Goal: Transaction & Acquisition: Purchase product/service

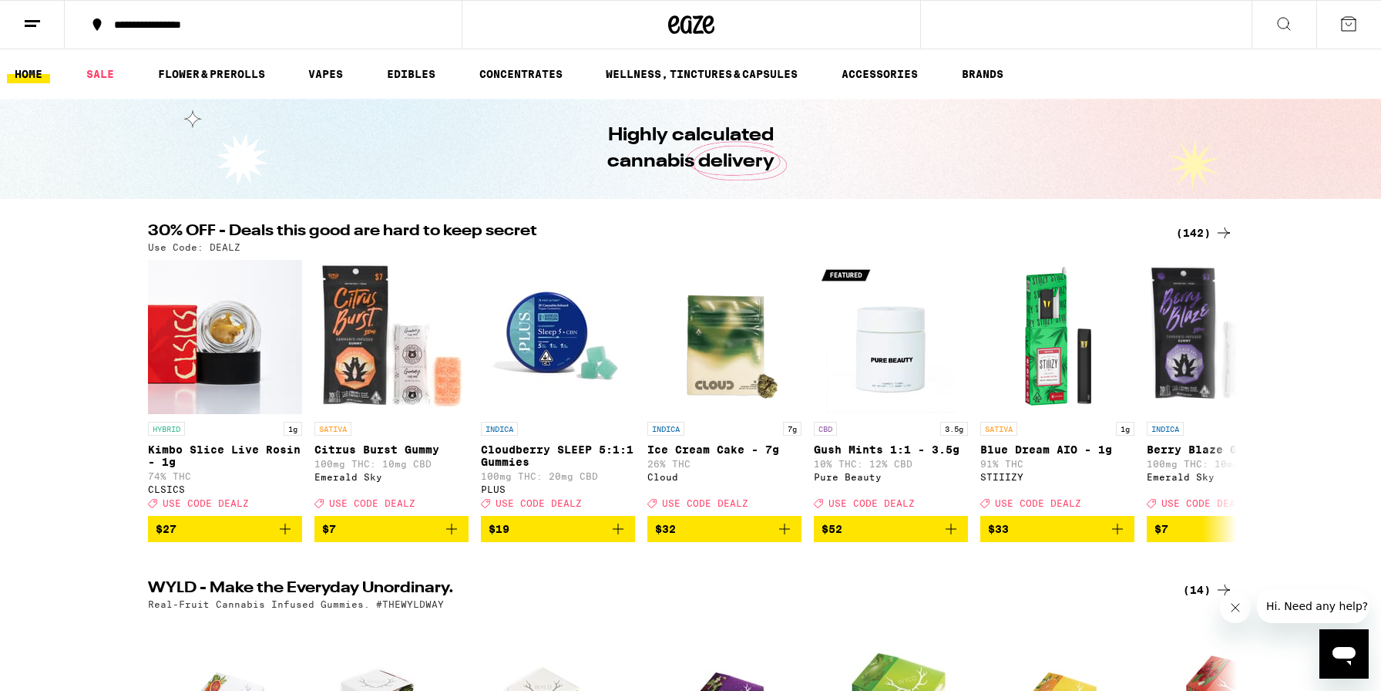
click at [1211, 231] on div "(142)" at bounding box center [1204, 233] width 57 height 19
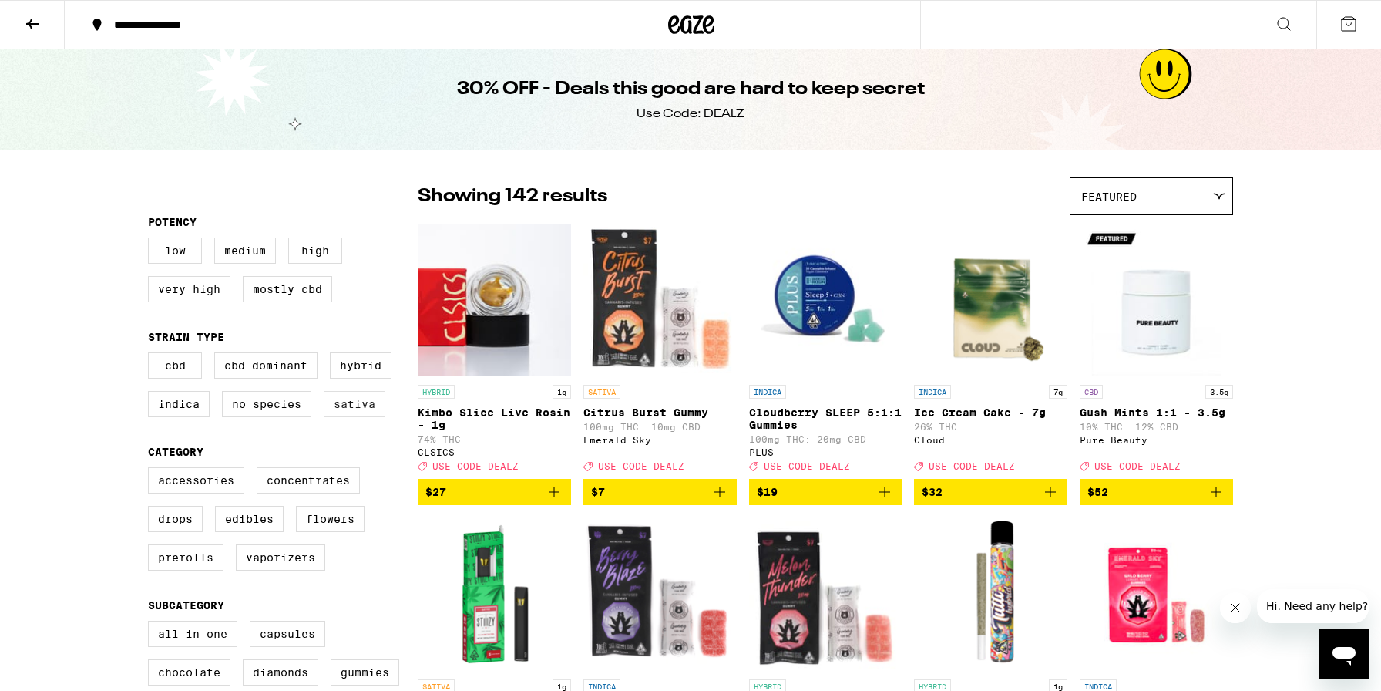
click at [361, 412] on label "Sativa" at bounding box center [355, 404] width 62 height 26
click at [152, 355] on input "Sativa" at bounding box center [151, 355] width 1 height 1
checkbox input "true"
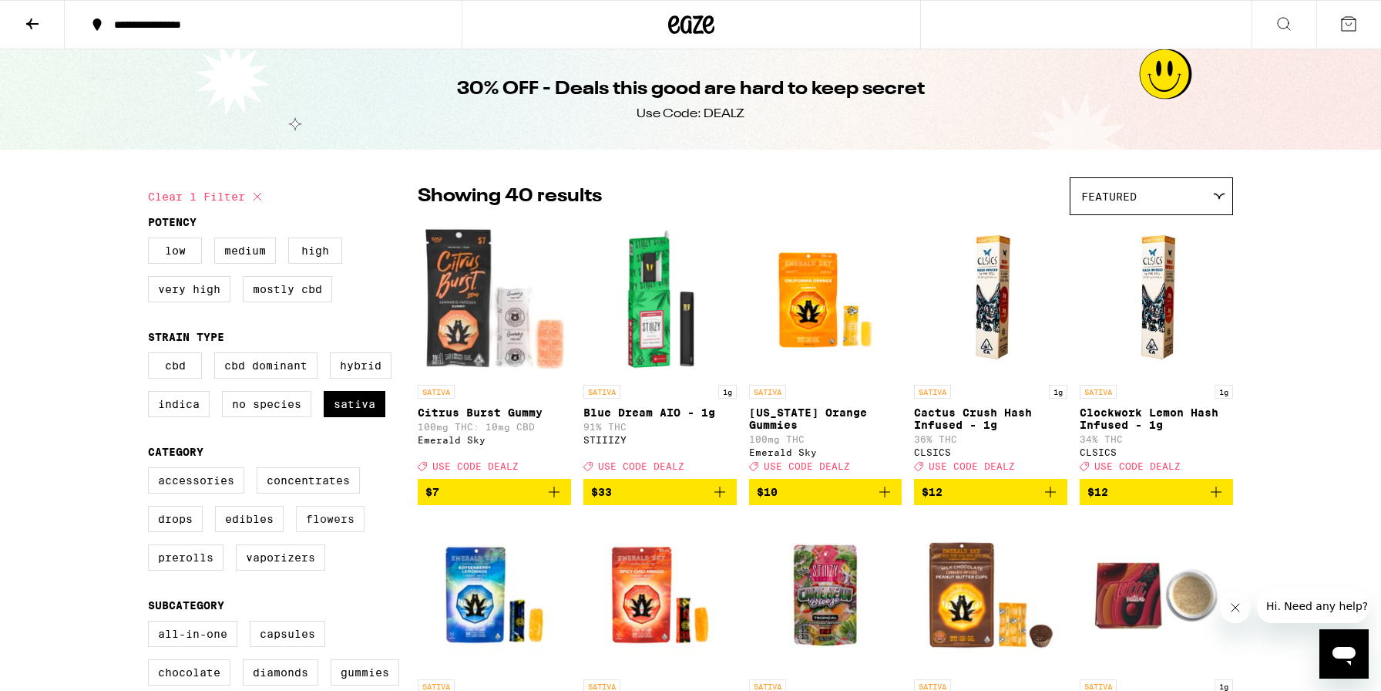
click at [338, 532] on label "Flowers" at bounding box center [330, 519] width 69 height 26
click at [152, 470] on input "Flowers" at bounding box center [151, 469] width 1 height 1
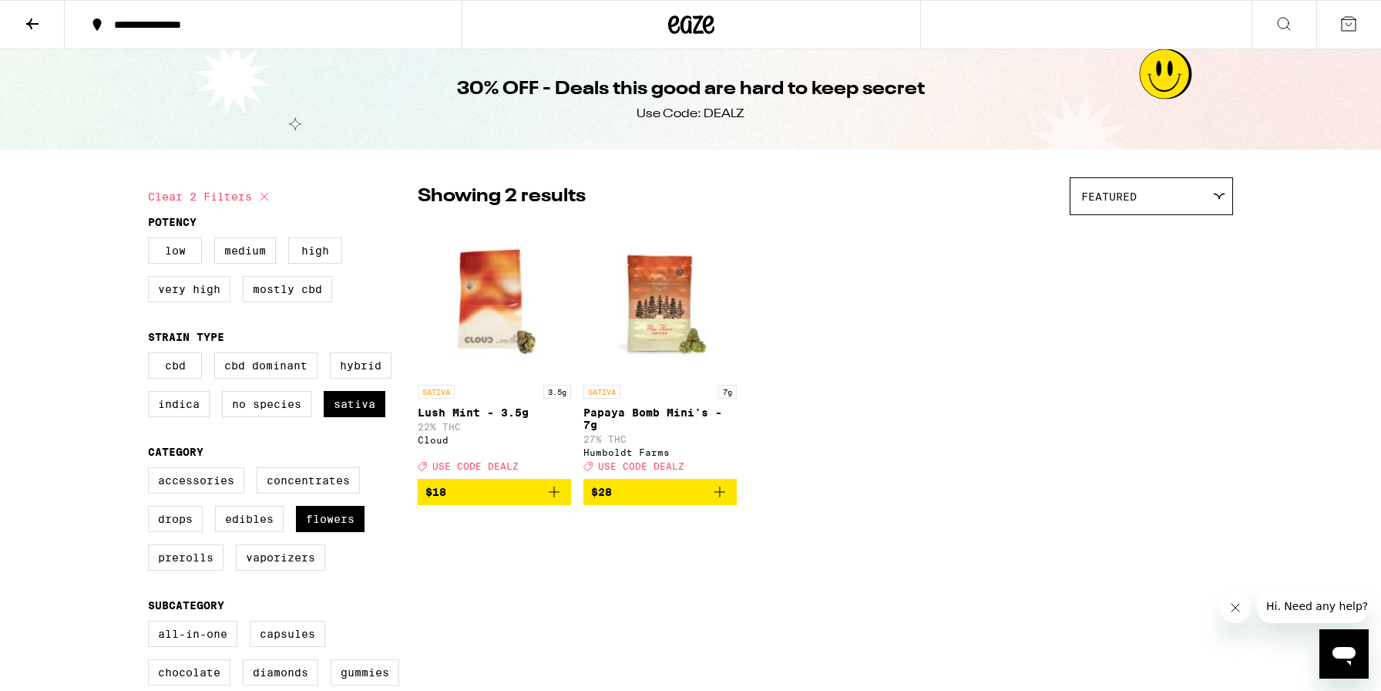
click at [721, 501] on icon "Add to bag" at bounding box center [720, 492] width 19 height 19
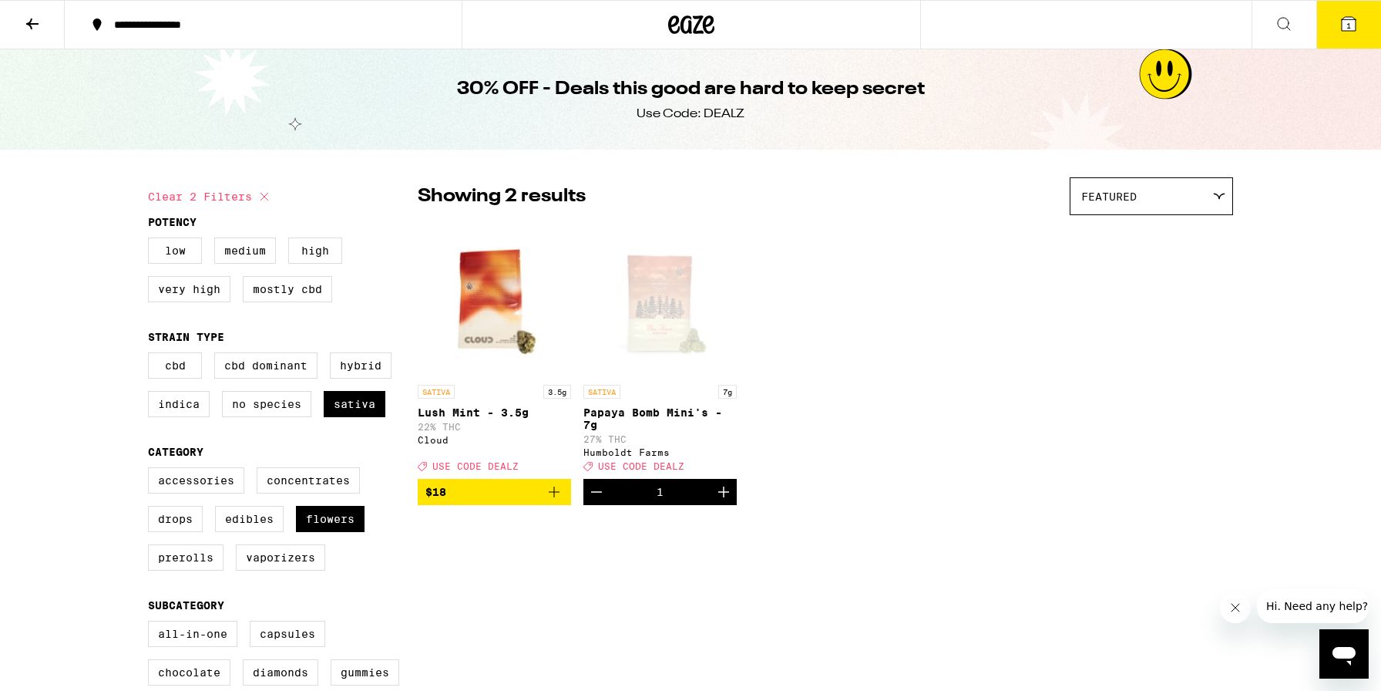
click at [721, 501] on icon "Increment" at bounding box center [724, 492] width 19 height 19
click at [331, 532] on label "Flowers" at bounding box center [330, 519] width 69 height 26
click at [152, 470] on input "Flowers" at bounding box center [151, 469] width 1 height 1
checkbox input "false"
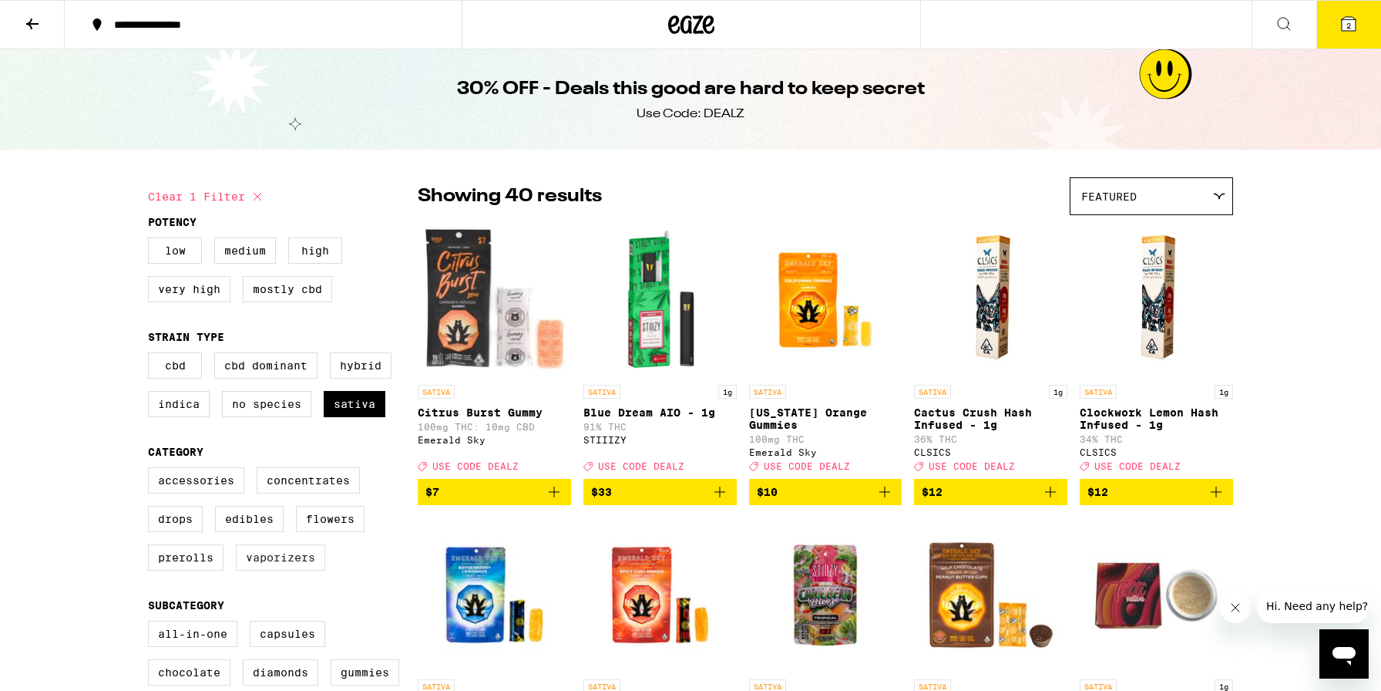
click at [256, 570] on label "Vaporizers" at bounding box center [280, 557] width 89 height 26
click at [152, 470] on input "Vaporizers" at bounding box center [151, 469] width 1 height 1
checkbox input "true"
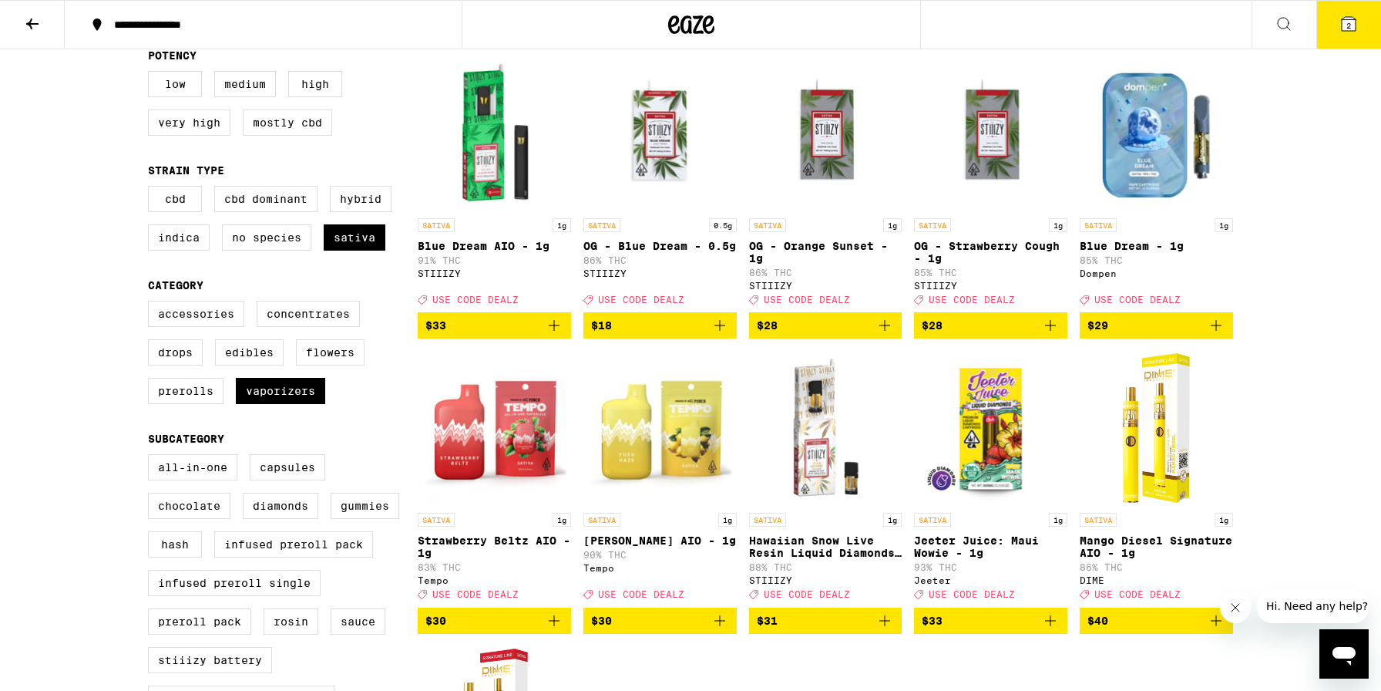
scroll to position [166, 0]
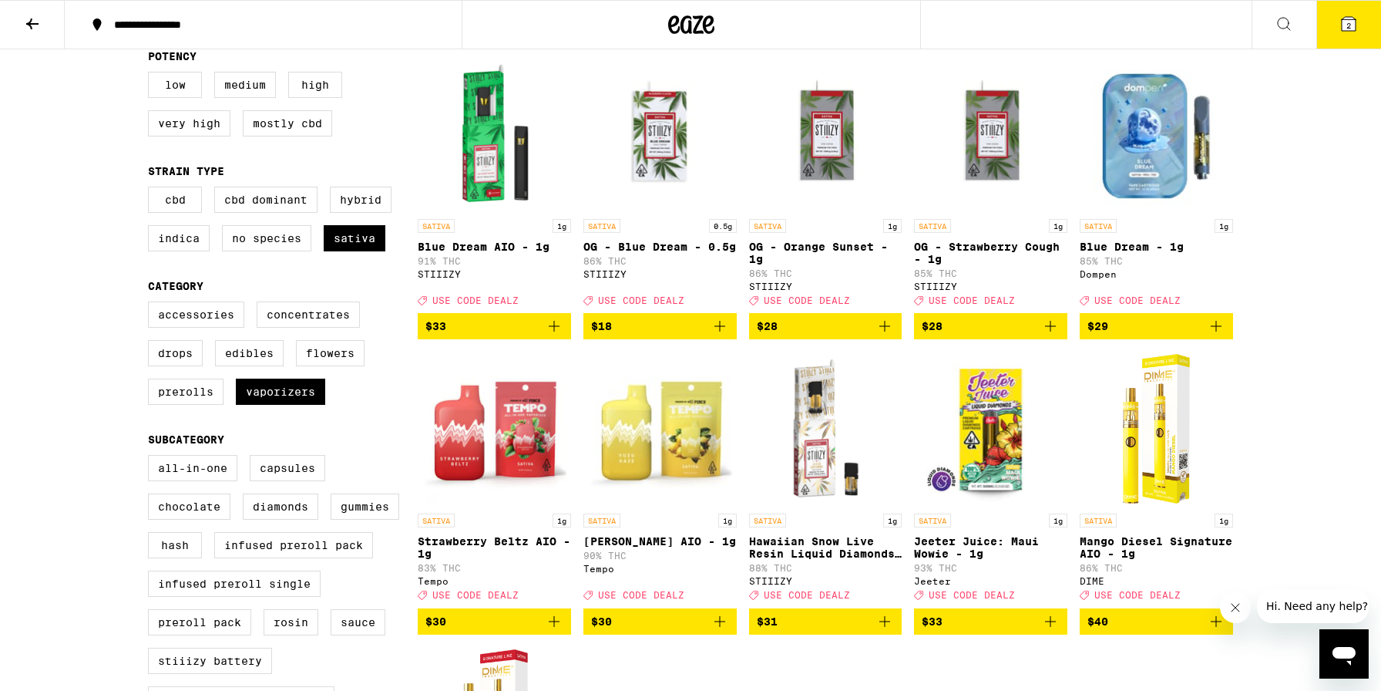
click at [722, 634] on button "$30" at bounding box center [660, 621] width 153 height 26
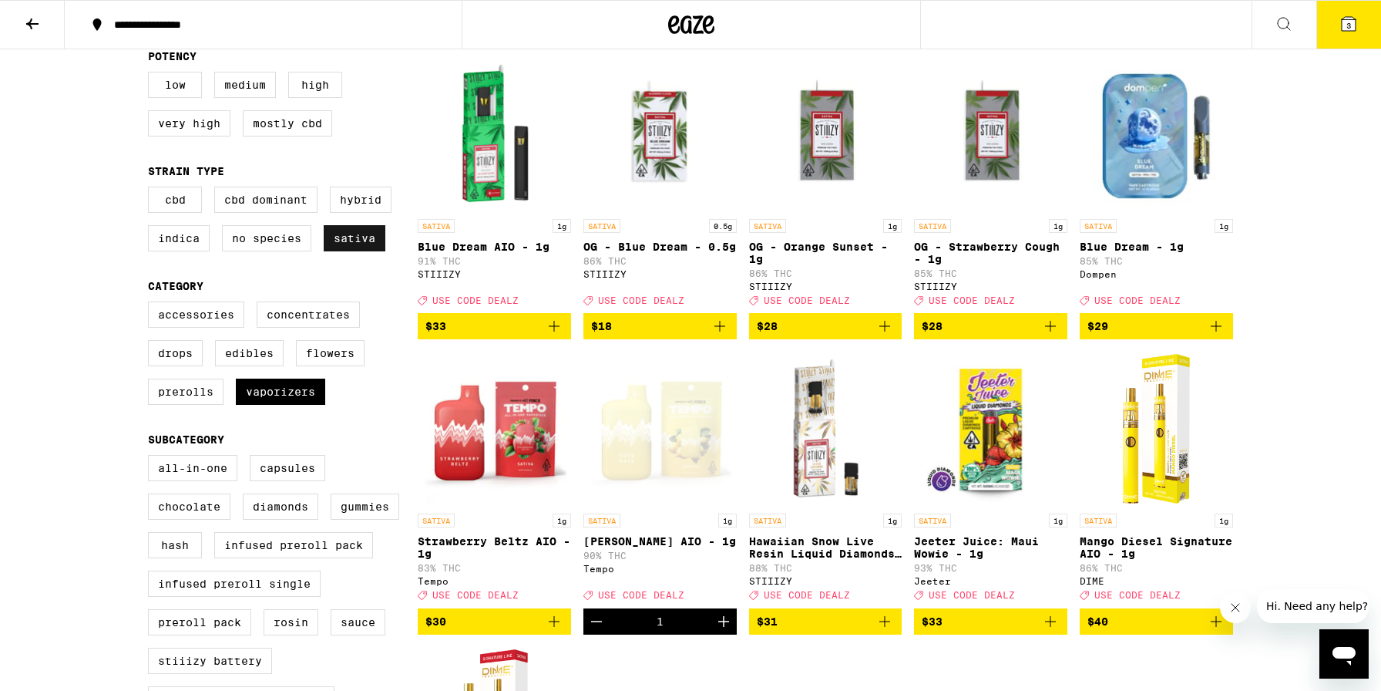
click at [355, 250] on label "Sativa" at bounding box center [355, 238] width 62 height 26
click at [152, 190] on input "Sativa" at bounding box center [151, 189] width 1 height 1
checkbox input "false"
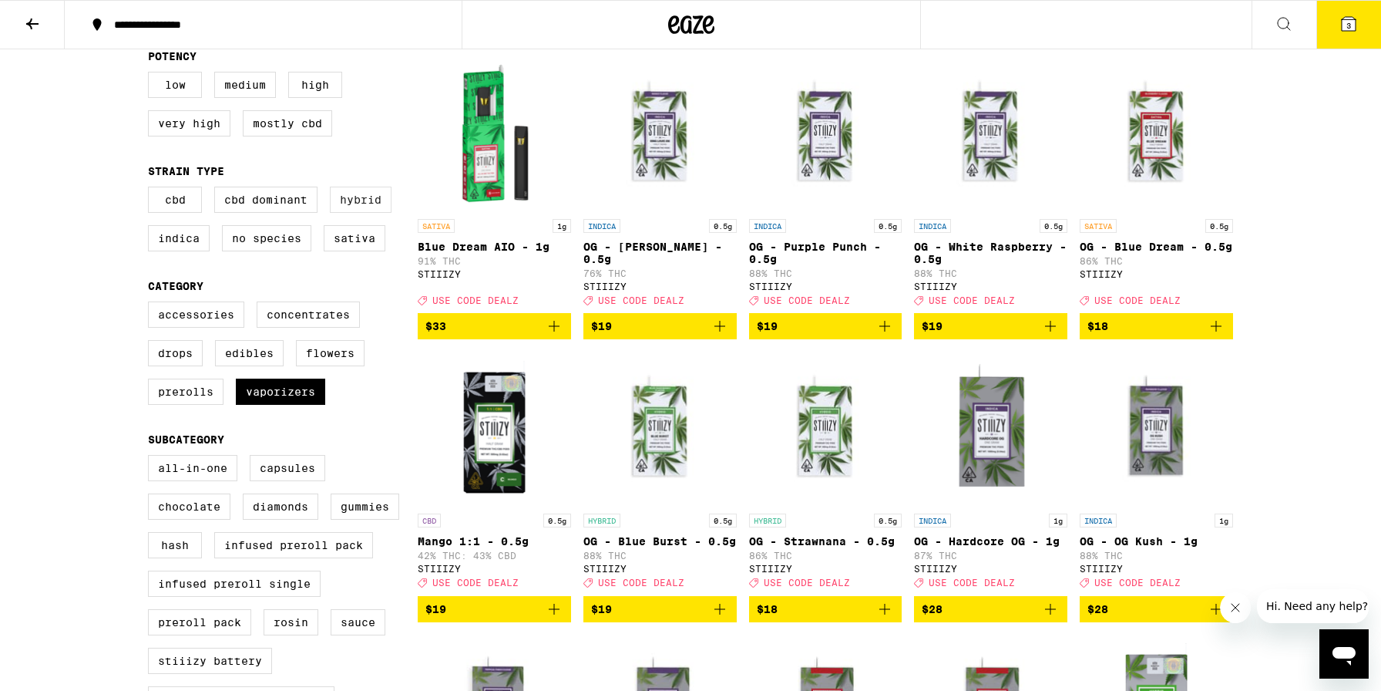
click at [355, 204] on label "Hybrid" at bounding box center [361, 200] width 62 height 26
click at [152, 190] on input "Hybrid" at bounding box center [151, 189] width 1 height 1
checkbox input "true"
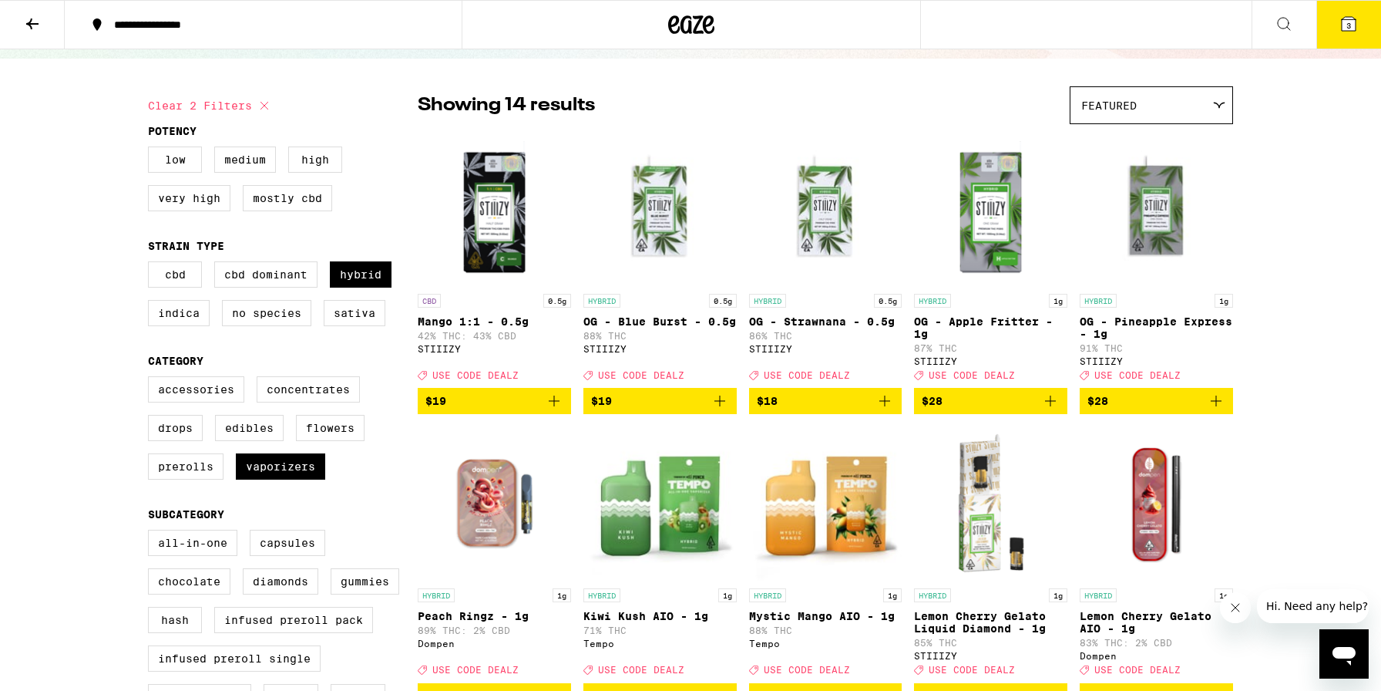
scroll to position [80, 0]
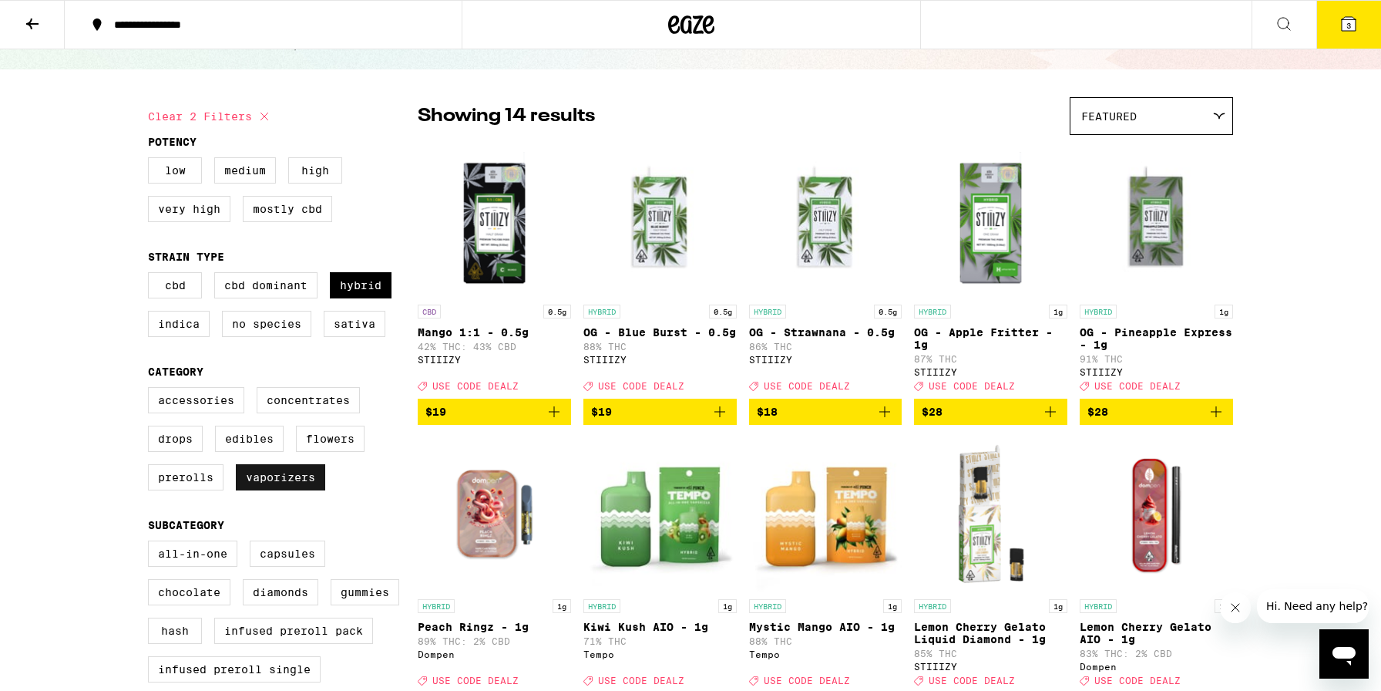
click at [273, 487] on label "Vaporizers" at bounding box center [280, 477] width 89 height 26
click at [152, 390] on input "Vaporizers" at bounding box center [151, 389] width 1 height 1
checkbox input "false"
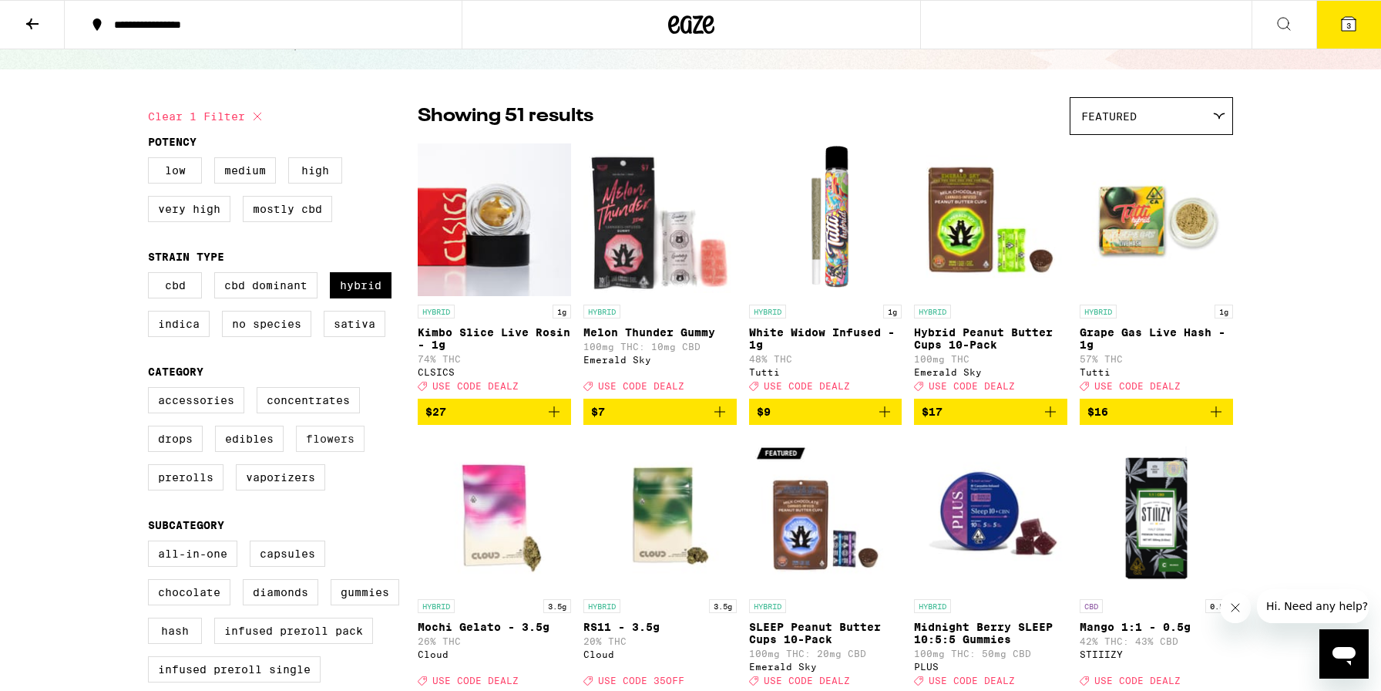
click at [329, 452] on label "Flowers" at bounding box center [330, 439] width 69 height 26
click at [152, 390] on input "Flowers" at bounding box center [151, 389] width 1 height 1
checkbox input "true"
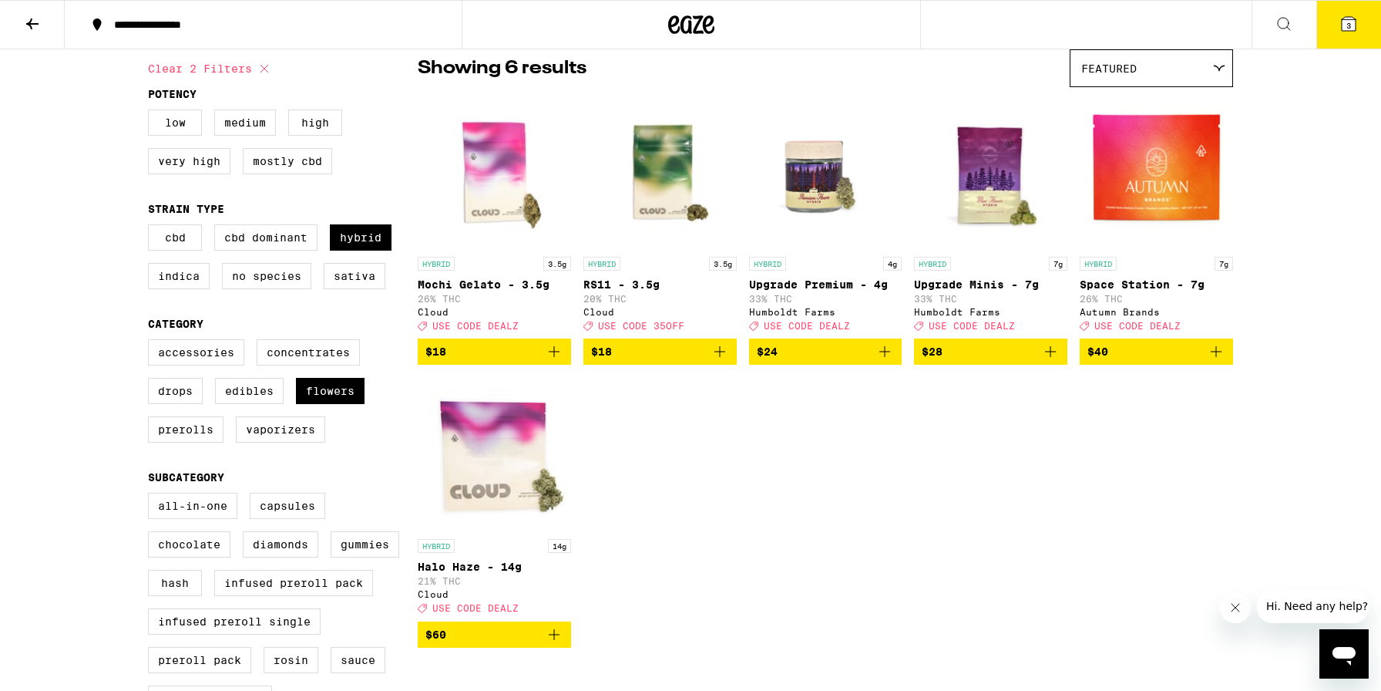
scroll to position [130, 0]
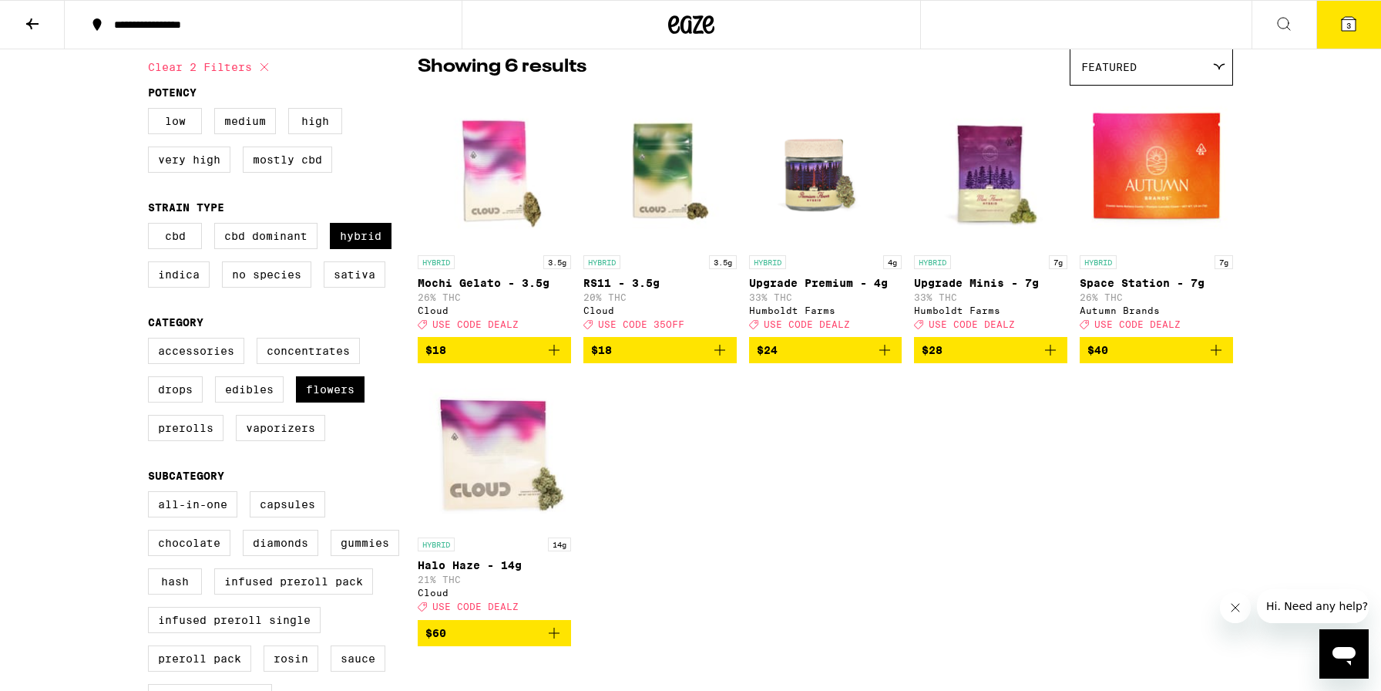
click at [974, 289] on p "Upgrade Minis - 7g" at bounding box center [990, 283] width 153 height 12
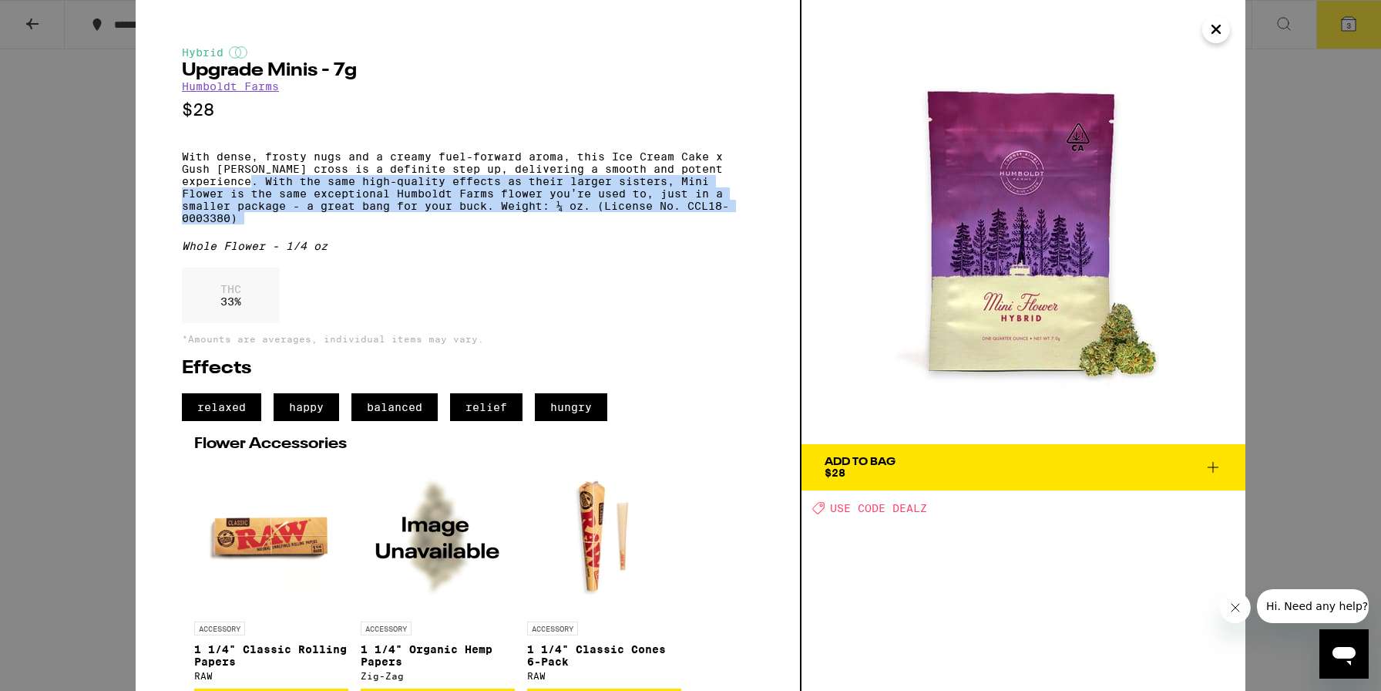
drag, startPoint x: 224, startPoint y: 188, endPoint x: 286, endPoint y: 231, distance: 75.3
click at [286, 232] on div "Hybrid Upgrade Minis - 7g Humboldt Farms $28 With dense, frosty nugs and a crea…" at bounding box center [468, 380] width 572 height 668
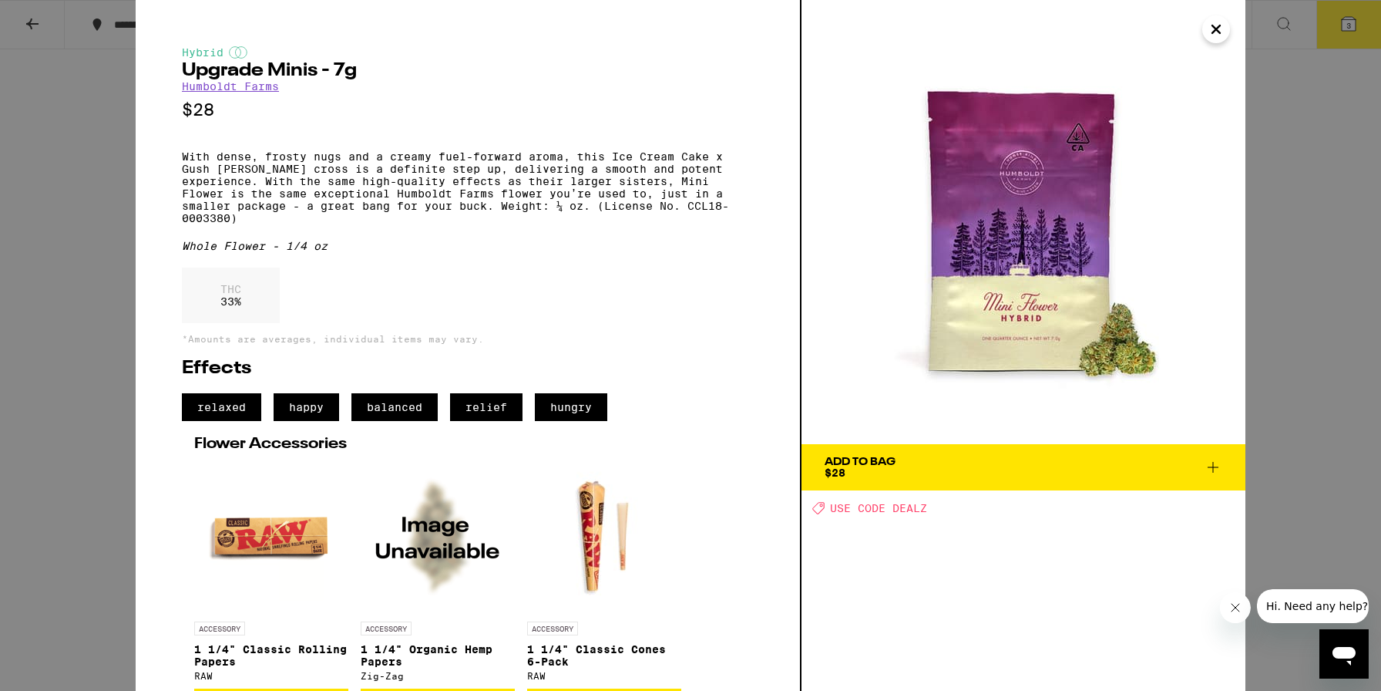
click at [86, 276] on div "Hybrid Upgrade Minis - 7g Humboldt Farms $28 With dense, frosty nugs and a crea…" at bounding box center [690, 345] width 1381 height 691
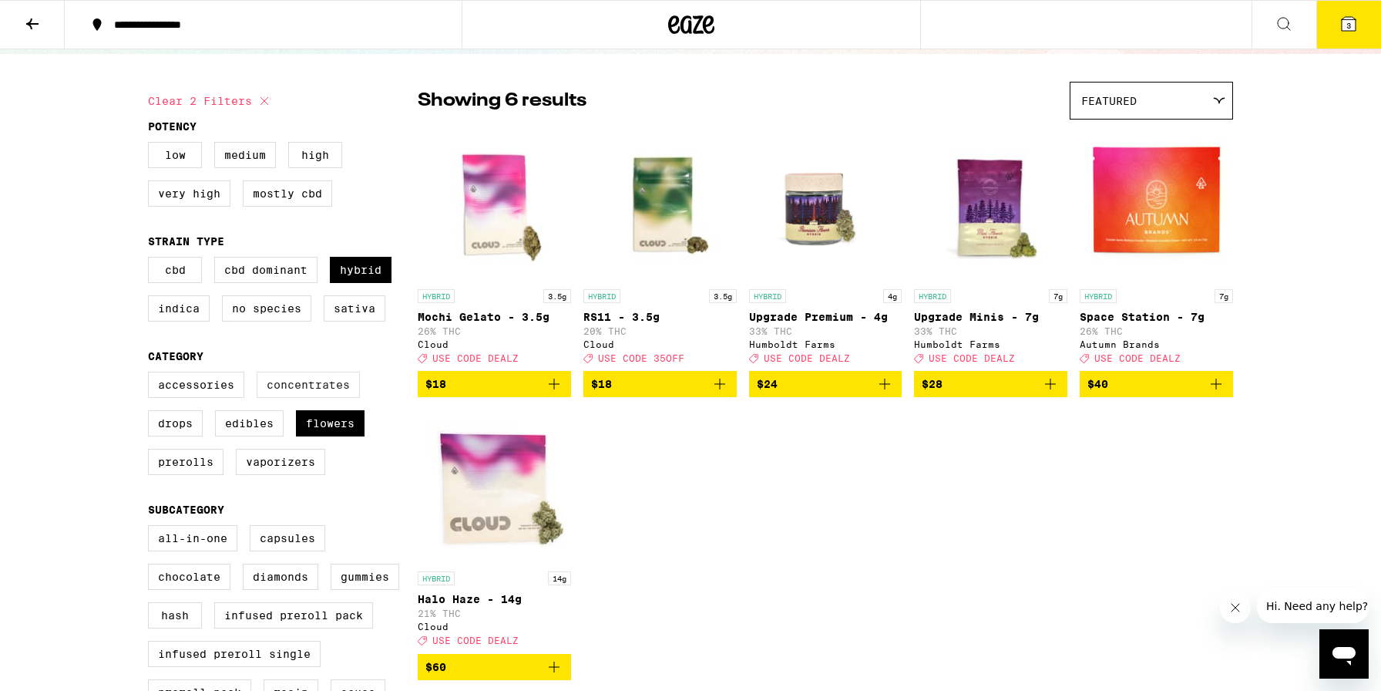
scroll to position [94, 0]
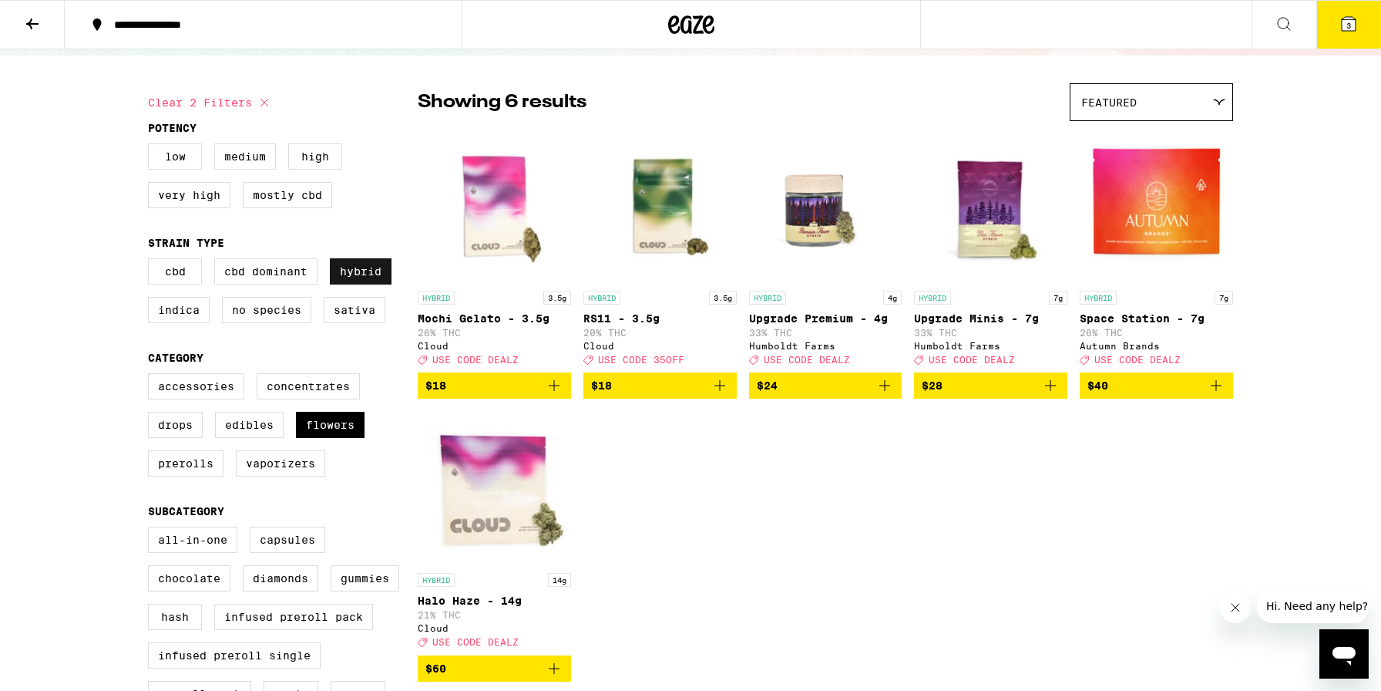
click at [352, 273] on label "Hybrid" at bounding box center [361, 271] width 62 height 26
click at [152, 261] on input "Hybrid" at bounding box center [151, 261] width 1 height 1
checkbox input "false"
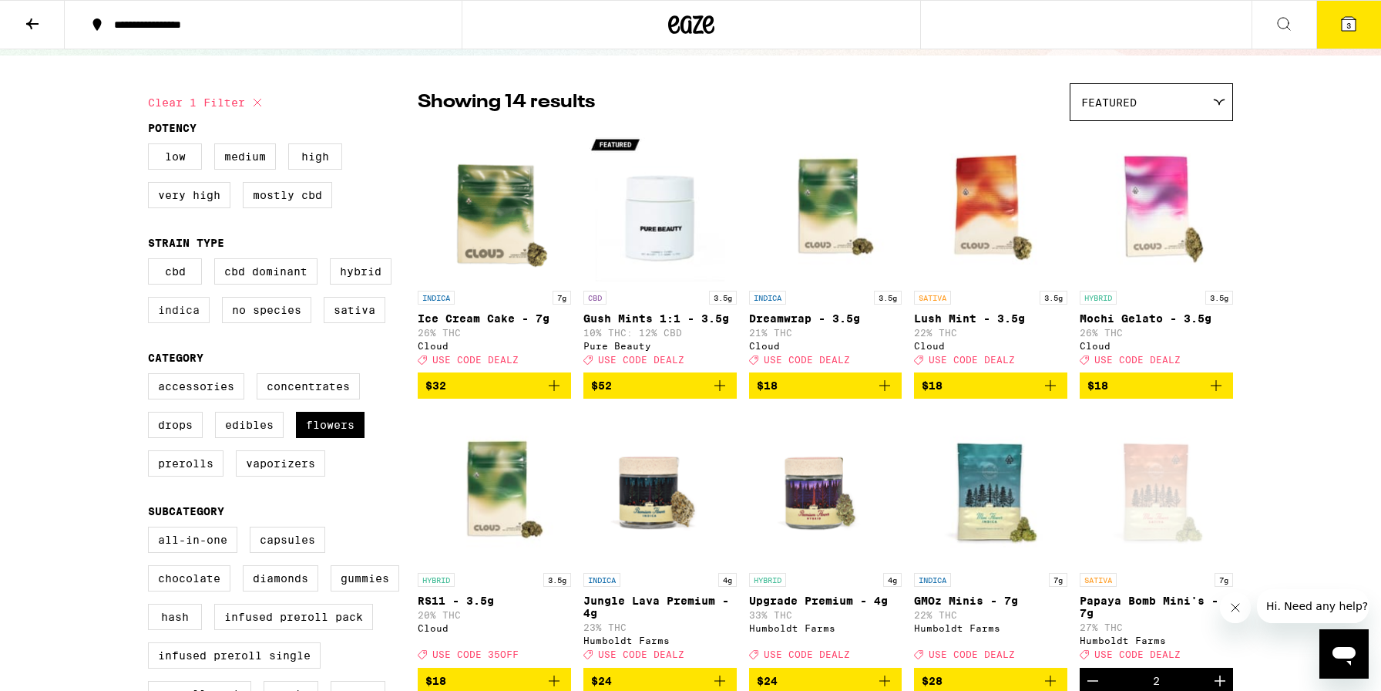
click at [170, 311] on label "Indica" at bounding box center [179, 310] width 62 height 26
click at [152, 261] on input "Indica" at bounding box center [151, 261] width 1 height 1
checkbox input "true"
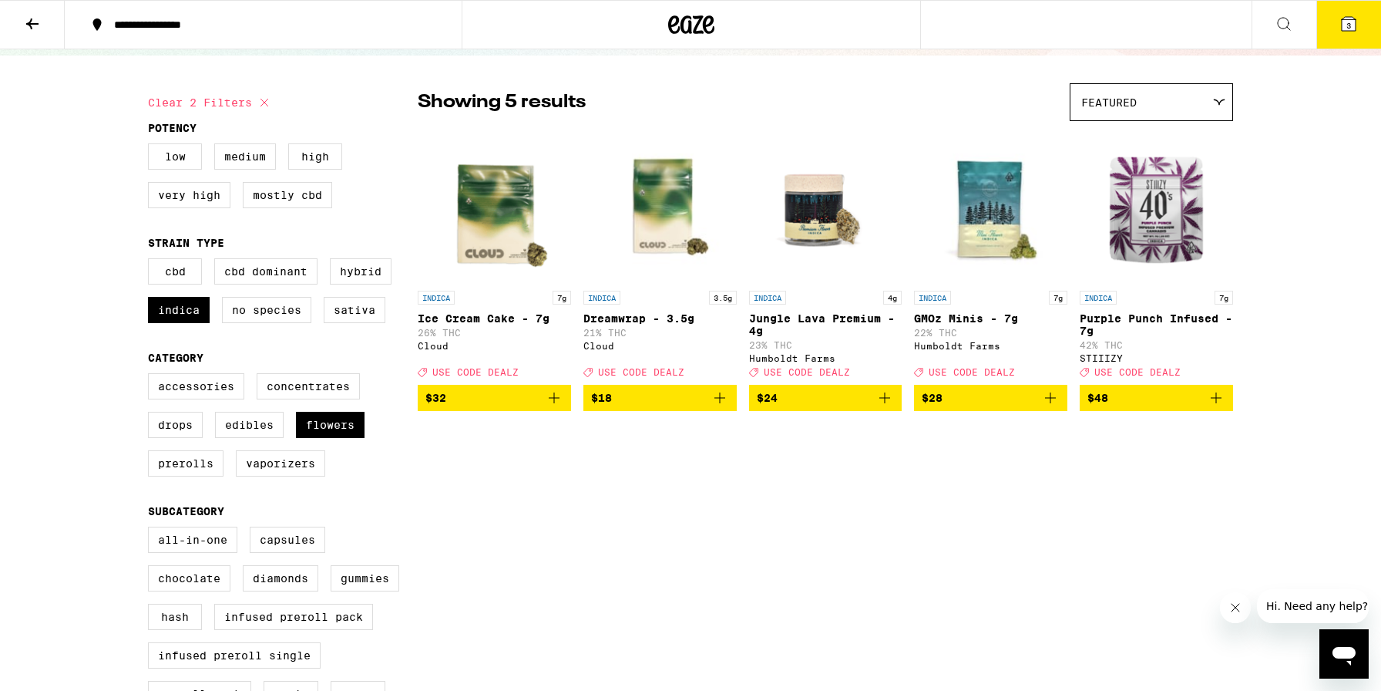
click at [1354, 27] on icon at bounding box center [1349, 24] width 14 height 14
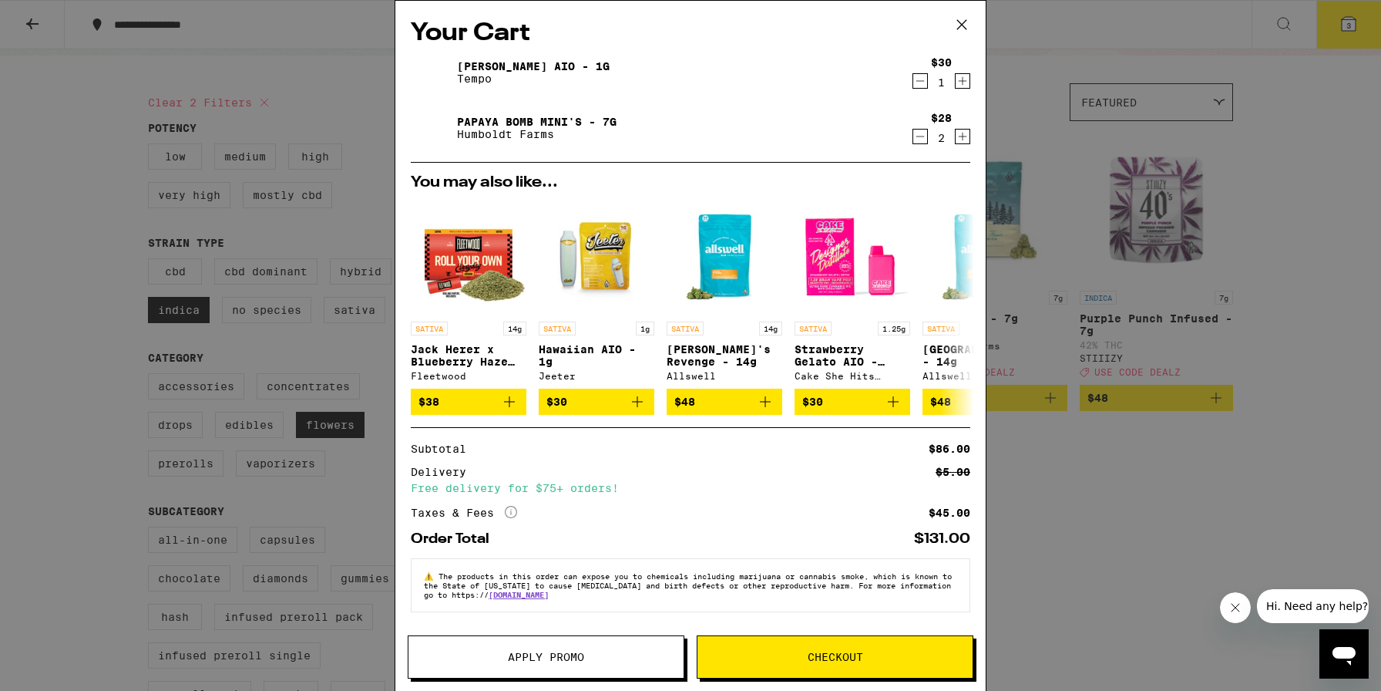
click at [596, 647] on button "Apply Promo" at bounding box center [546, 656] width 277 height 43
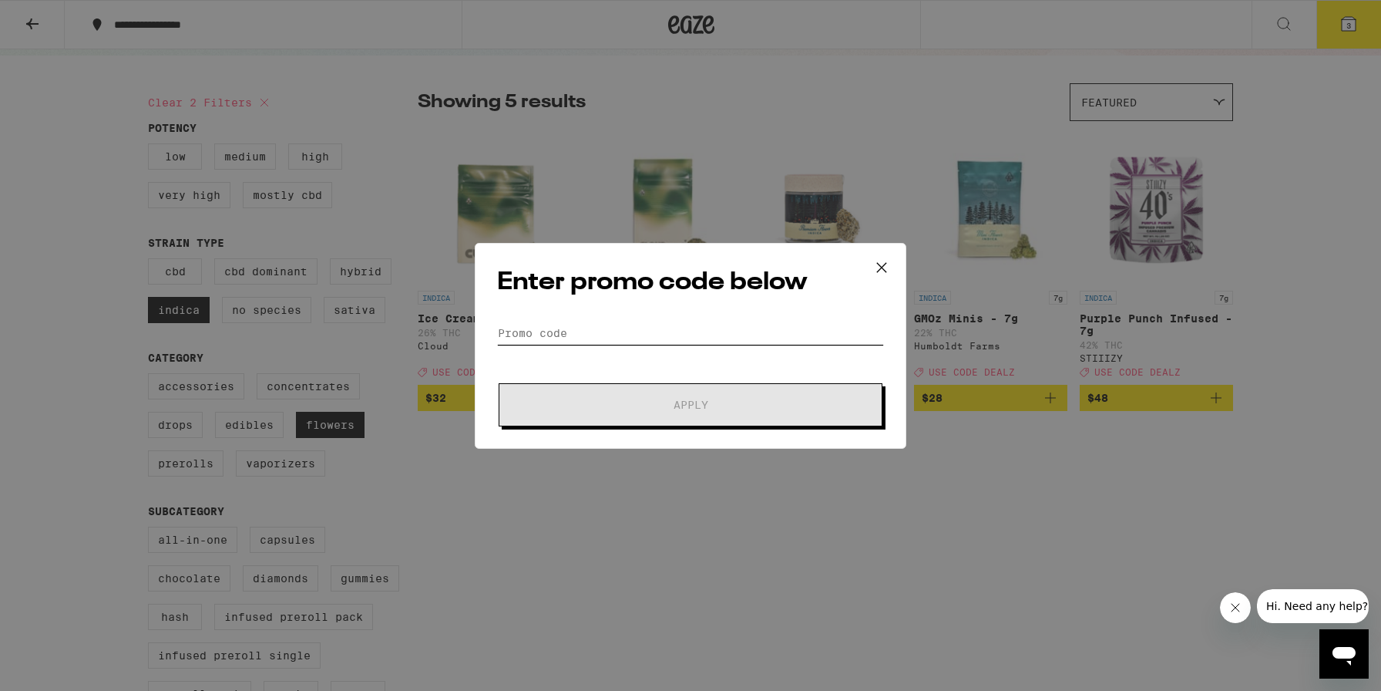
click at [608, 323] on input "Promo Code" at bounding box center [690, 332] width 387 height 23
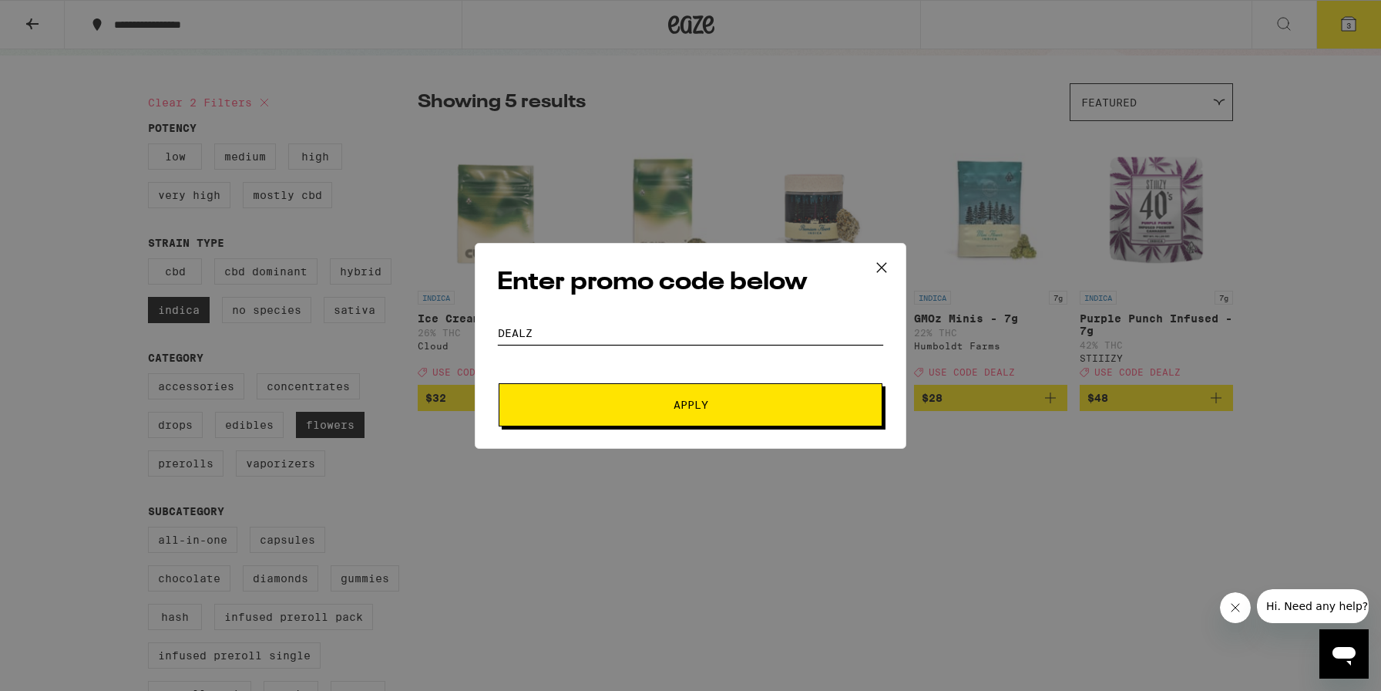
type input "dealz"
click at [758, 416] on button "Apply" at bounding box center [691, 404] width 384 height 43
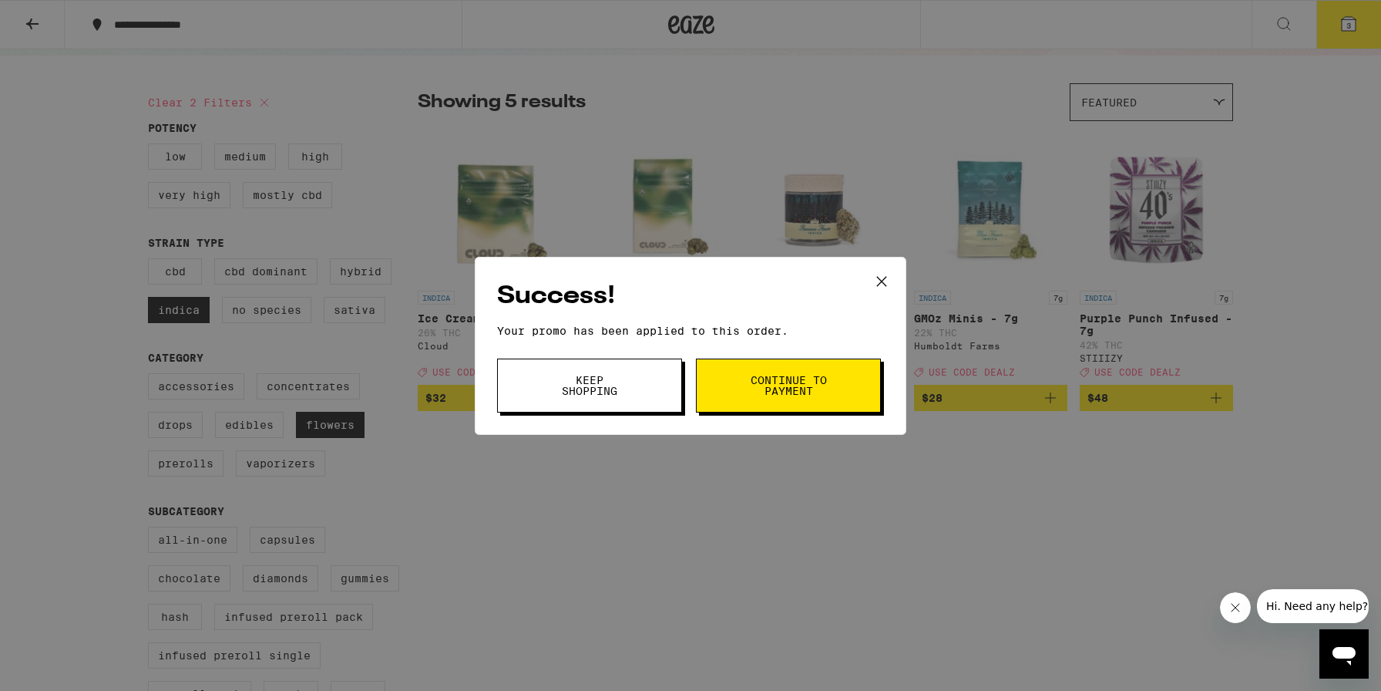
click at [803, 394] on span "Continue to payment" at bounding box center [788, 386] width 79 height 22
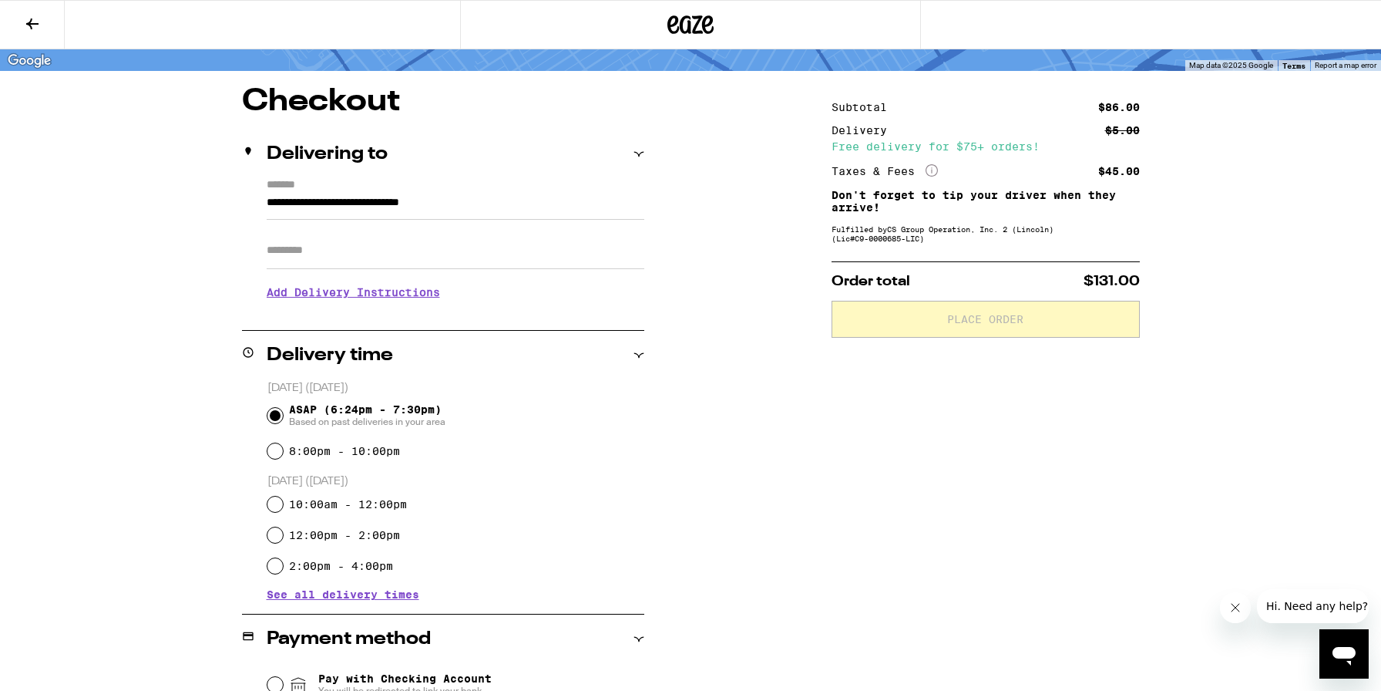
scroll to position [102, 0]
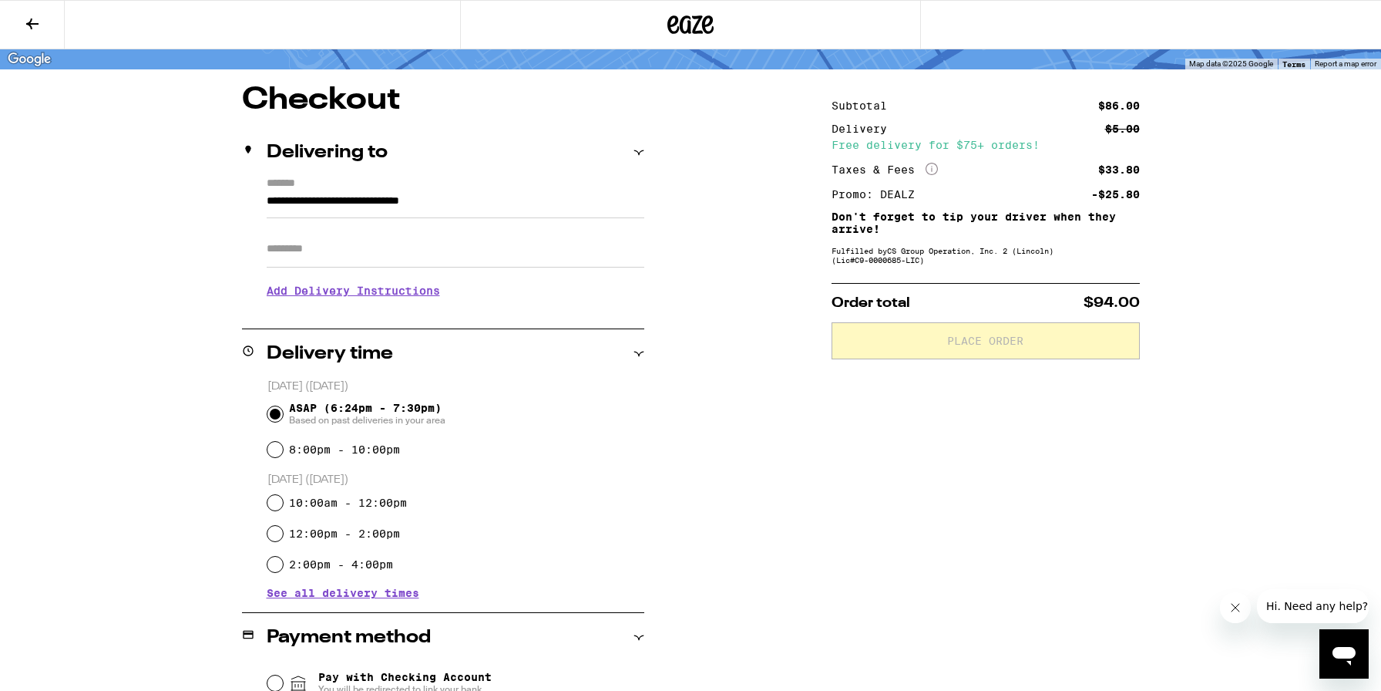
click at [365, 455] on label "8:00pm - 10:00pm" at bounding box center [344, 449] width 111 height 12
click at [283, 455] on input "8:00pm - 10:00pm" at bounding box center [275, 449] width 15 height 15
radio input "true"
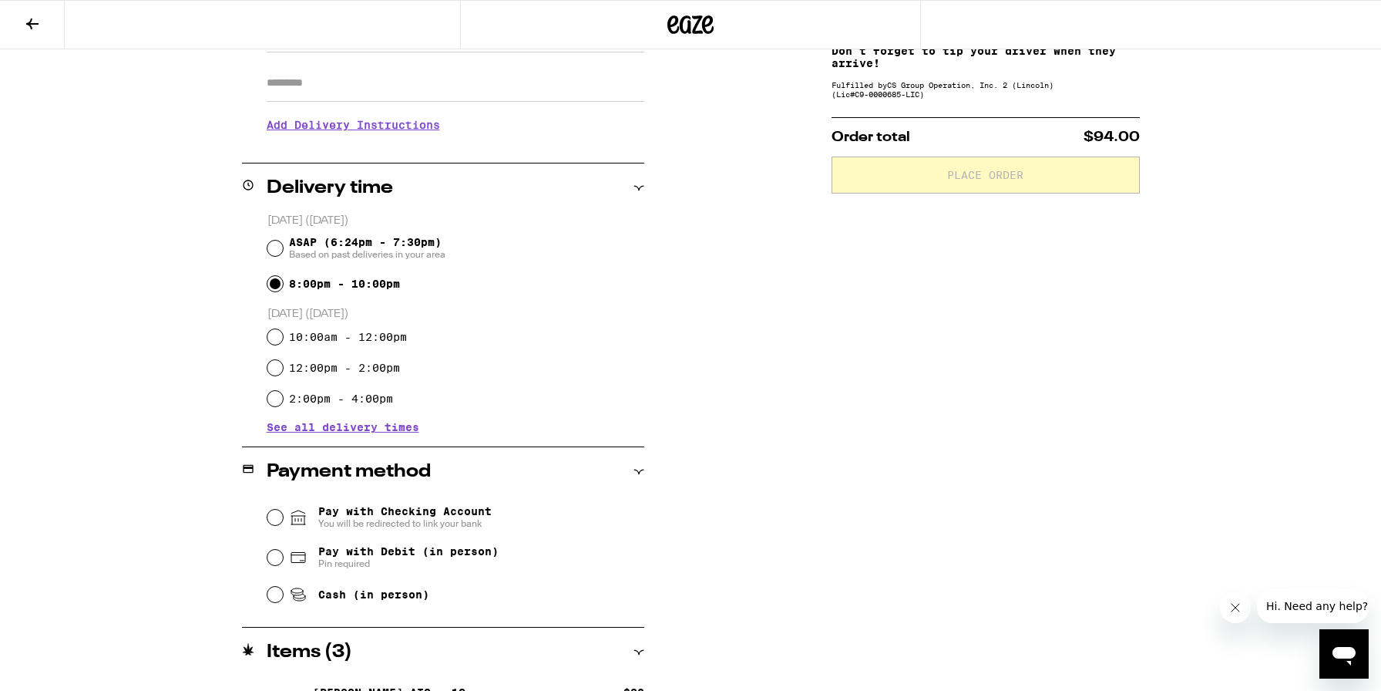
scroll to position [271, 0]
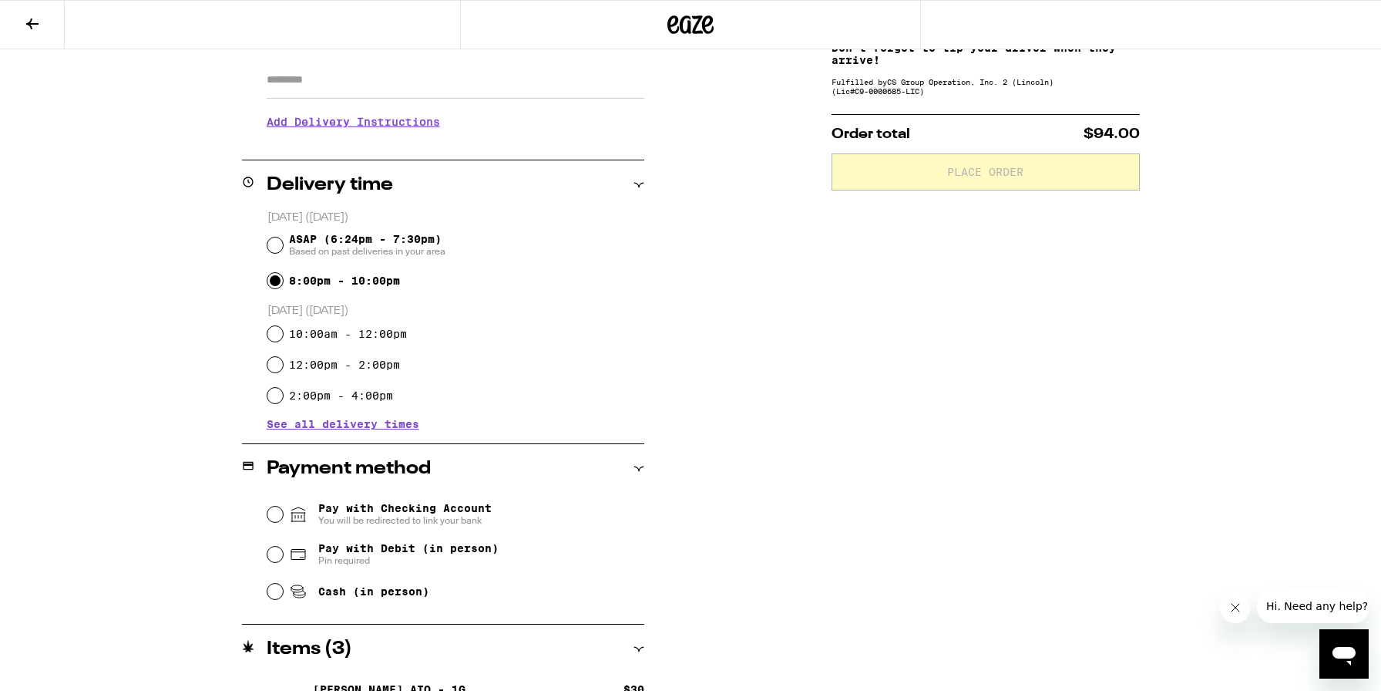
click at [431, 550] on span "Pay with Debit (in person)" at bounding box center [408, 548] width 180 height 12
click at [283, 550] on input "Pay with Debit (in person) Pin required" at bounding box center [275, 554] width 15 height 15
radio input "true"
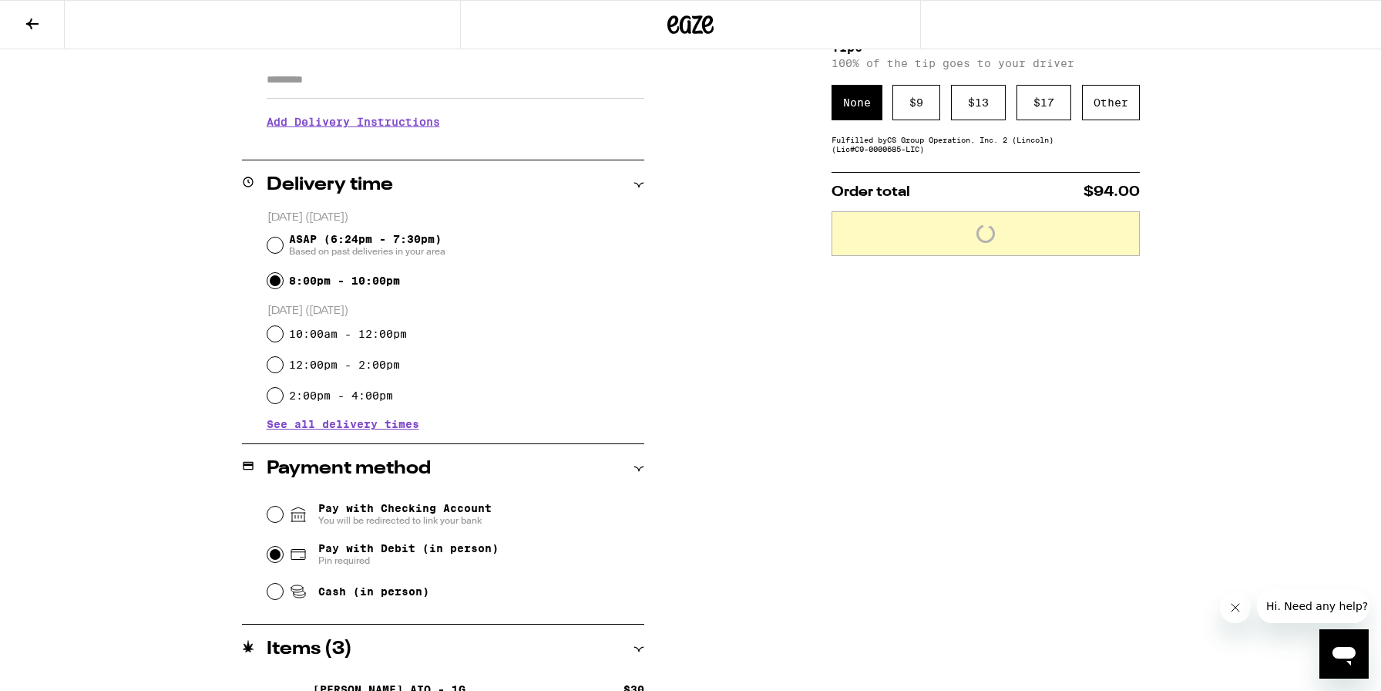
scroll to position [365, 0]
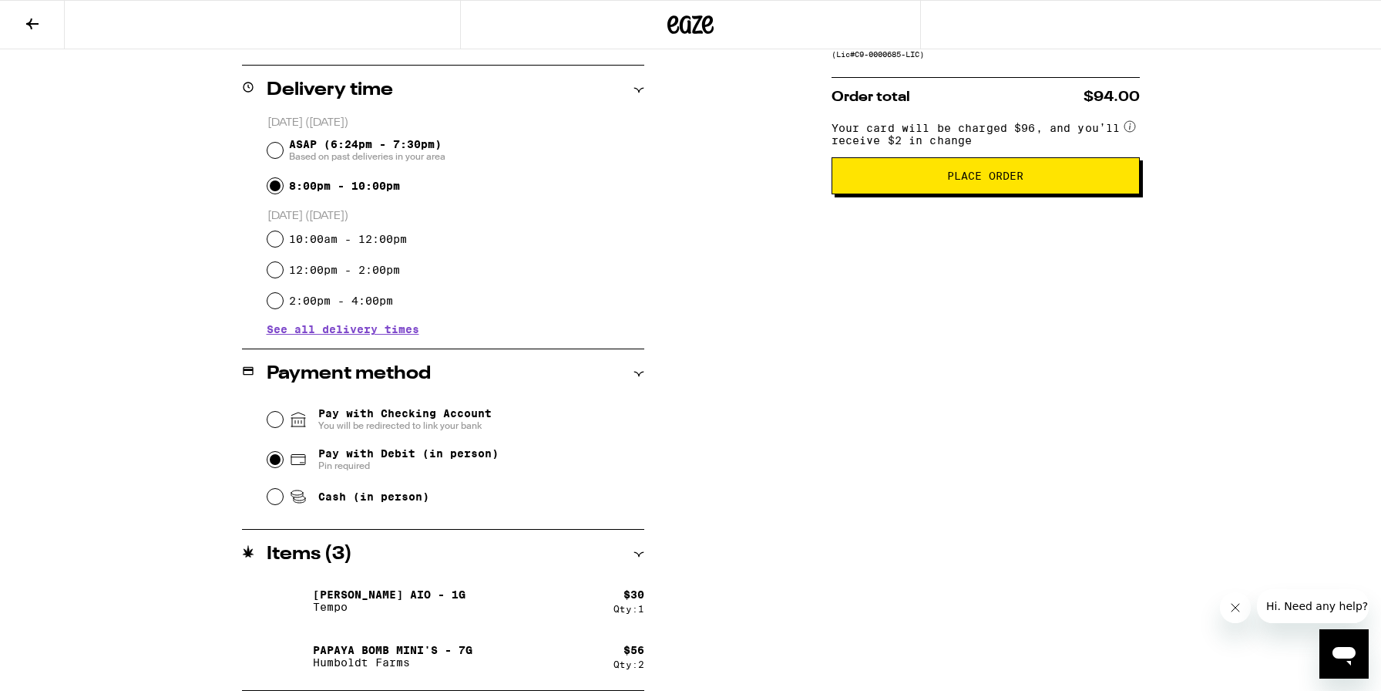
click at [1036, 193] on button "Place Order" at bounding box center [986, 175] width 308 height 37
